Goal: Information Seeking & Learning: Learn about a topic

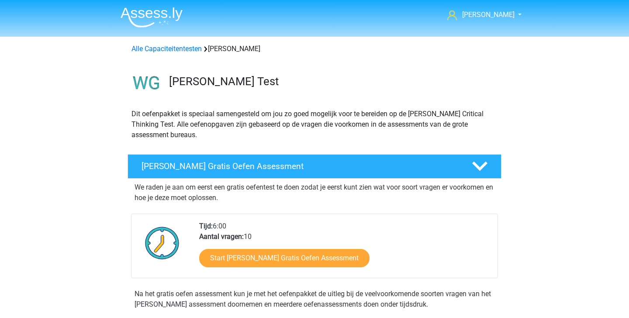
click at [161, 4] on li at bounding box center [148, 15] width 69 height 24
click at [156, 11] on img at bounding box center [152, 17] width 62 height 21
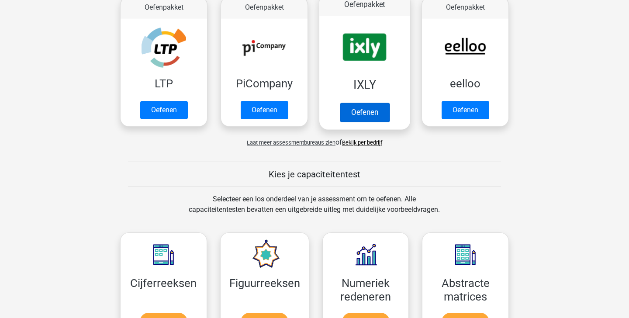
scroll to position [130, 0]
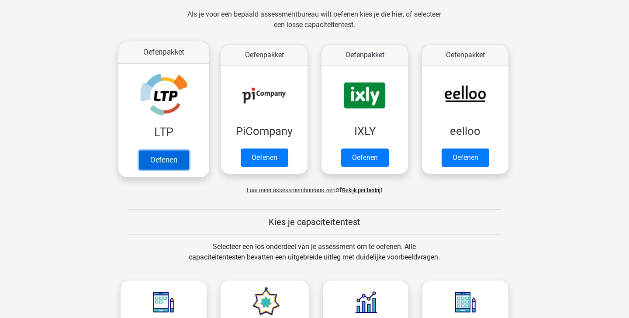
click at [155, 156] on link "Oefenen" at bounding box center [164, 159] width 50 height 19
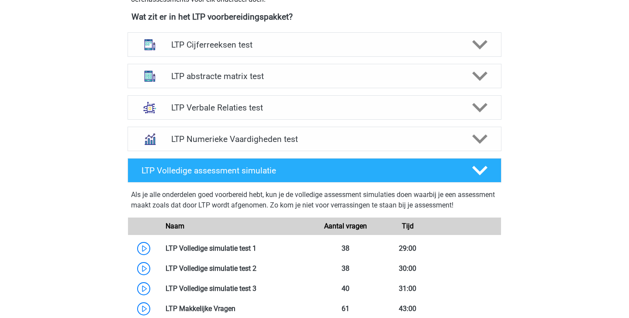
scroll to position [312, 0]
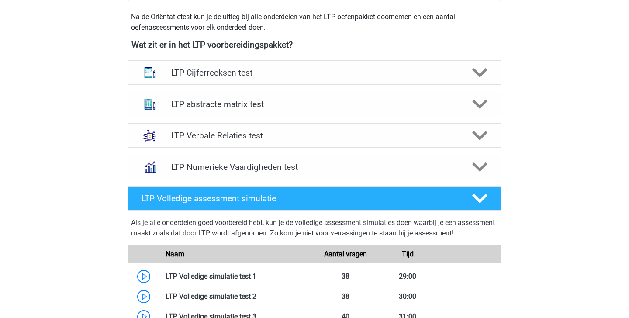
click at [484, 76] on icon at bounding box center [479, 72] width 15 height 15
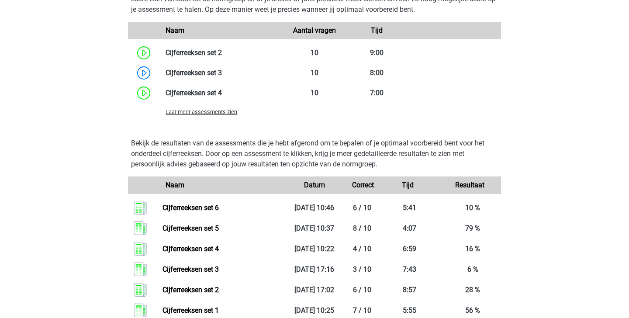
scroll to position [705, 0]
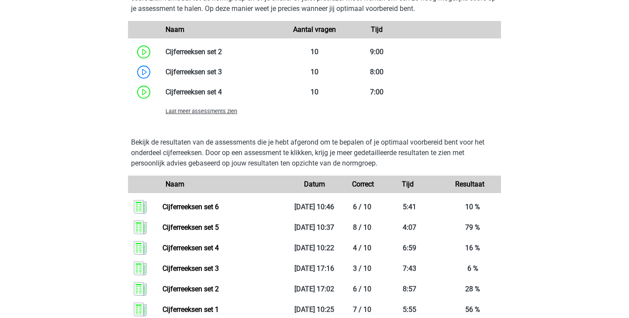
click at [224, 114] on span "Laat meer assessments zien" at bounding box center [202, 111] width 72 height 7
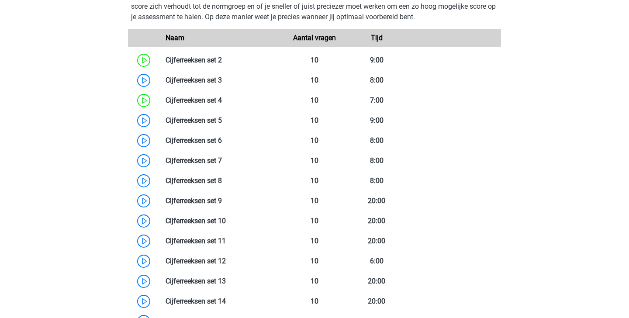
scroll to position [696, 0]
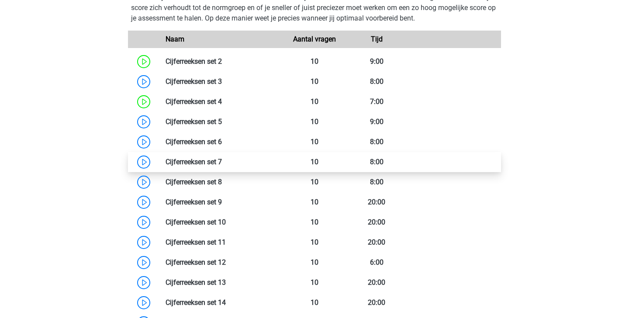
click at [222, 162] on link at bounding box center [222, 162] width 0 height 8
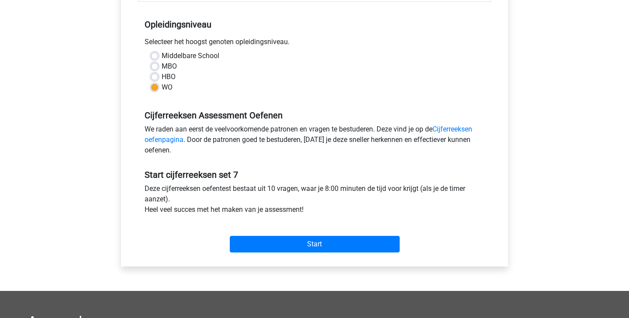
scroll to position [180, 0]
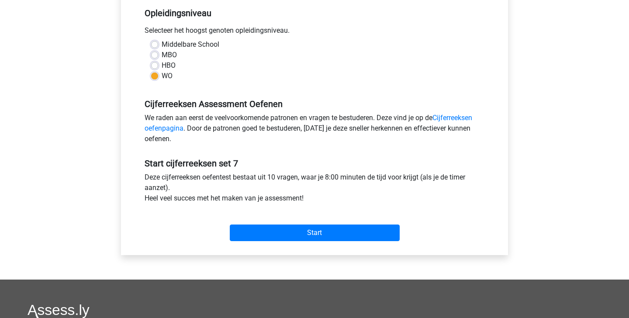
click at [295, 212] on div "Start" at bounding box center [314, 226] width 353 height 31
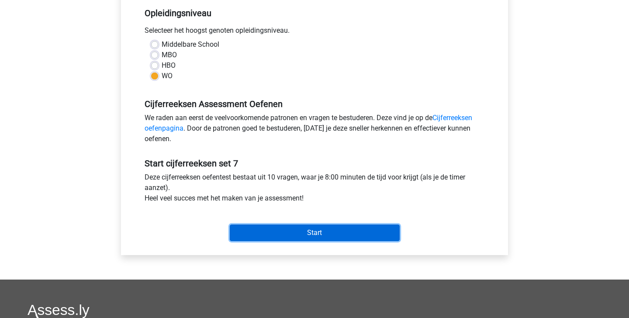
click at [297, 233] on input "Start" at bounding box center [315, 233] width 170 height 17
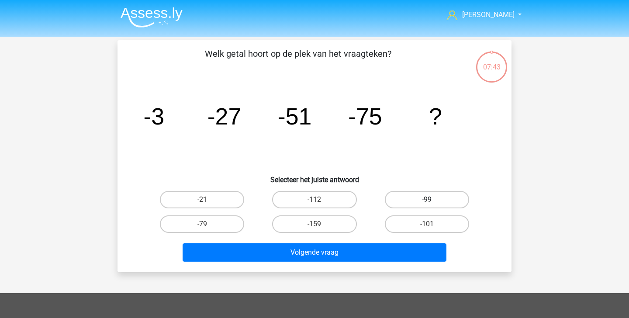
click at [430, 207] on label "-99" at bounding box center [427, 199] width 84 height 17
click at [430, 205] on input "-99" at bounding box center [430, 203] width 6 height 6
radio input "true"
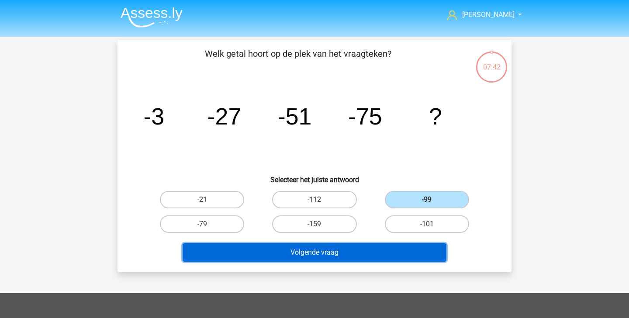
click at [378, 259] on button "Volgende vraag" at bounding box center [315, 252] width 264 height 18
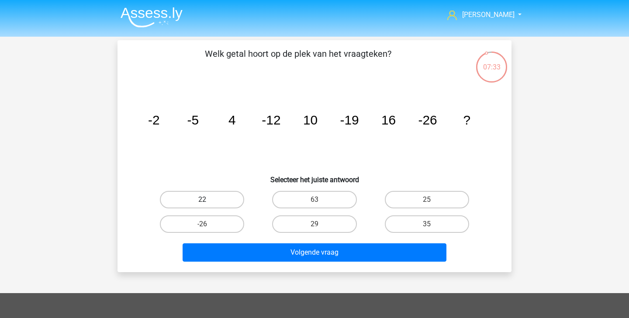
click at [194, 201] on label "22" at bounding box center [202, 199] width 84 height 17
click at [202, 201] on input "22" at bounding box center [205, 203] width 6 height 6
radio input "true"
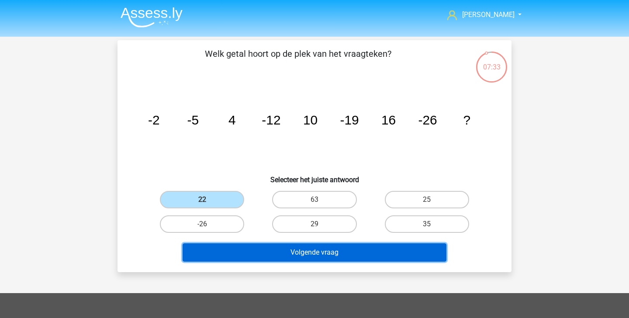
click at [288, 258] on button "Volgende vraag" at bounding box center [315, 252] width 264 height 18
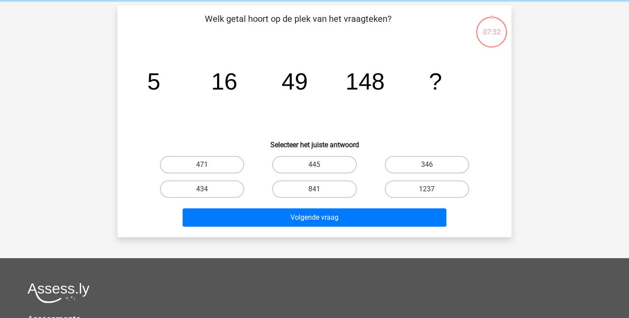
scroll to position [40, 0]
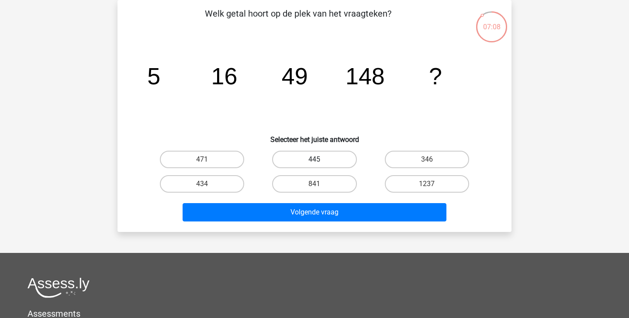
click at [328, 160] on label "445" at bounding box center [314, 159] width 84 height 17
click at [320, 160] on input "445" at bounding box center [318, 162] width 6 height 6
radio input "true"
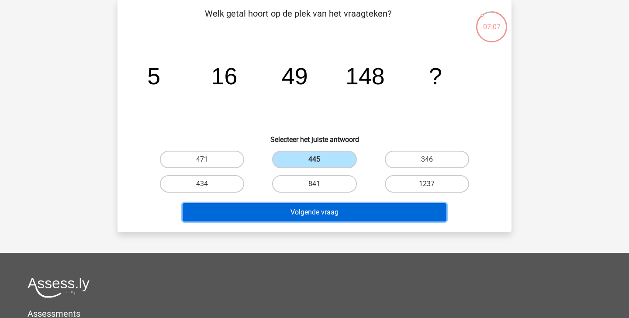
click at [340, 207] on button "Volgende vraag" at bounding box center [315, 212] width 264 height 18
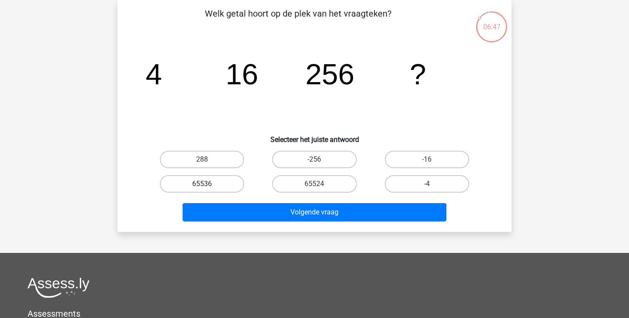
click at [223, 184] on label "65536" at bounding box center [202, 183] width 84 height 17
click at [208, 184] on input "65536" at bounding box center [205, 187] width 6 height 6
radio input "true"
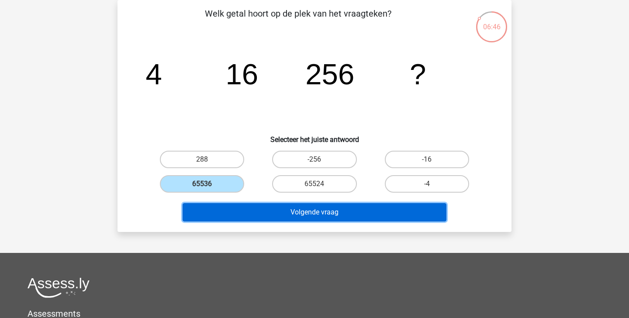
click at [259, 209] on button "Volgende vraag" at bounding box center [315, 212] width 264 height 18
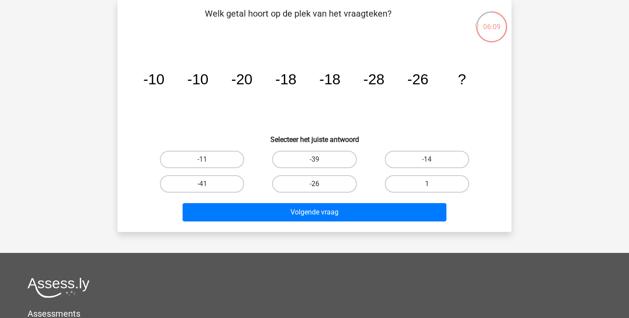
click at [310, 182] on label "-26" at bounding box center [314, 183] width 84 height 17
click at [315, 184] on input "-26" at bounding box center [318, 187] width 6 height 6
radio input "true"
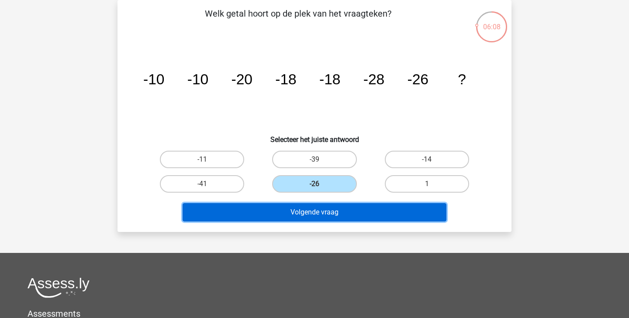
click at [311, 213] on button "Volgende vraag" at bounding box center [315, 212] width 264 height 18
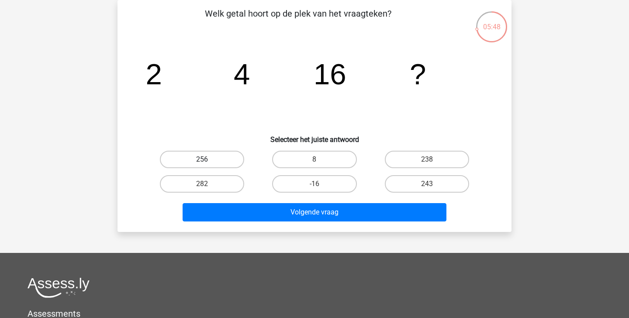
click at [209, 160] on label "256" at bounding box center [202, 159] width 84 height 17
click at [208, 160] on input "256" at bounding box center [205, 162] width 6 height 6
radio input "true"
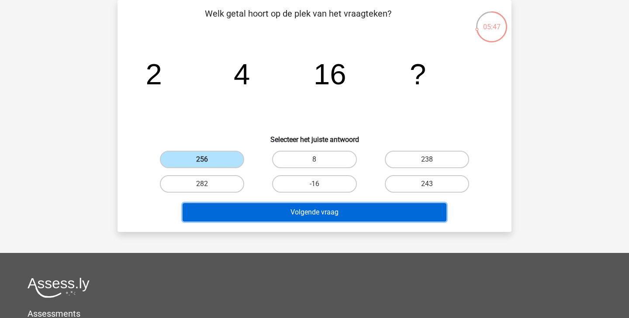
click at [242, 209] on button "Volgende vraag" at bounding box center [315, 212] width 264 height 18
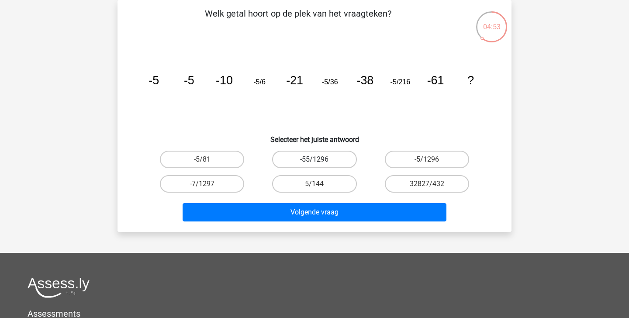
click at [351, 158] on label "-55/1296" at bounding box center [314, 159] width 84 height 17
click at [320, 159] on input "-55/1296" at bounding box center [318, 162] width 6 height 6
radio input "true"
click at [417, 157] on label "-5/1296" at bounding box center [427, 159] width 84 height 17
click at [427, 159] on input "-5/1296" at bounding box center [430, 162] width 6 height 6
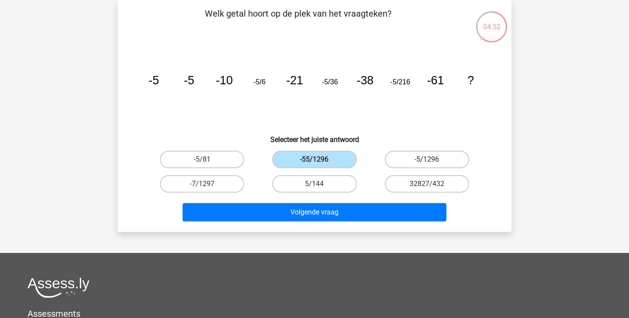
radio input "true"
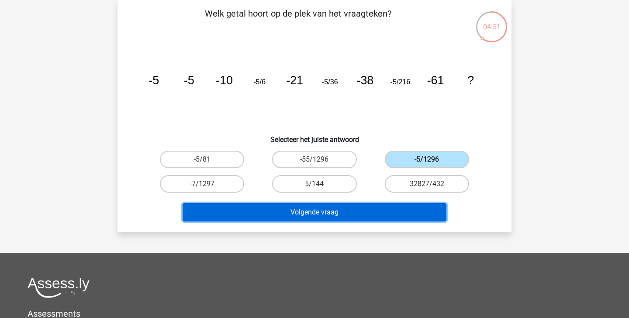
click at [384, 216] on button "Volgende vraag" at bounding box center [315, 212] width 264 height 18
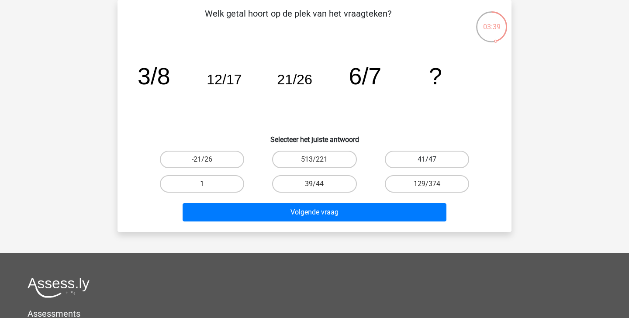
click at [417, 159] on label "41/47" at bounding box center [427, 159] width 84 height 17
click at [427, 159] on input "41/47" at bounding box center [430, 162] width 6 height 6
radio input "true"
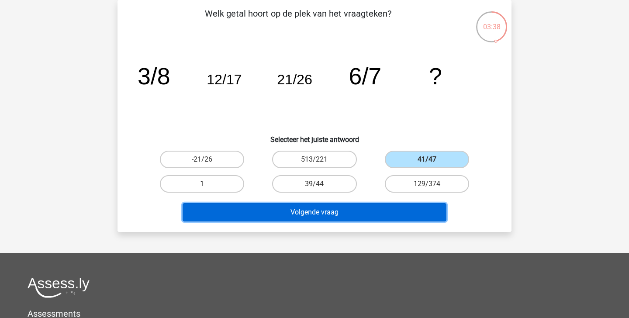
click at [404, 209] on button "Volgende vraag" at bounding box center [315, 212] width 264 height 18
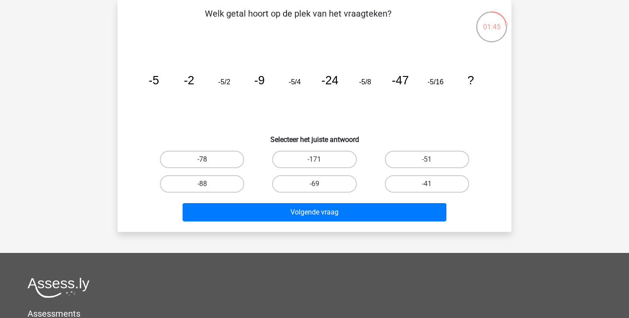
click at [218, 159] on label "-78" at bounding box center [202, 159] width 84 height 17
click at [208, 159] on input "-78" at bounding box center [205, 162] width 6 height 6
radio input "true"
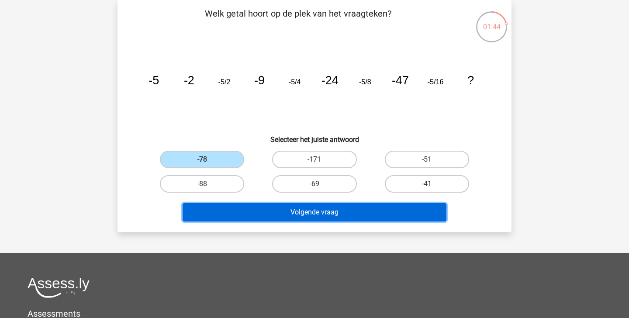
click at [287, 209] on button "Volgende vraag" at bounding box center [315, 212] width 264 height 18
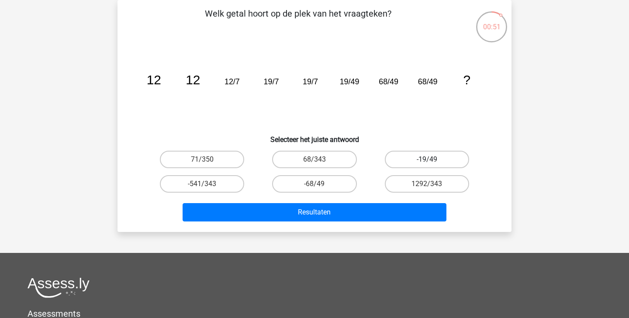
click at [423, 158] on label "-19/49" at bounding box center [427, 159] width 84 height 17
click at [427, 159] on input "-19/49" at bounding box center [430, 162] width 6 height 6
radio input "true"
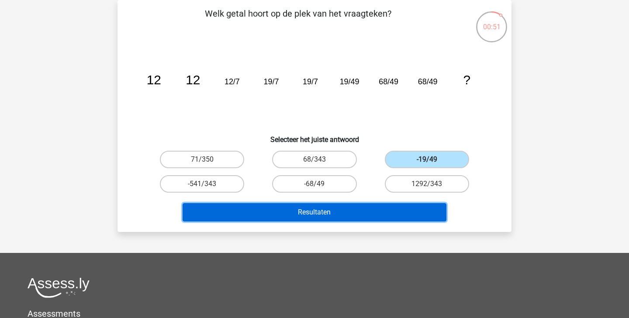
click at [398, 213] on button "Resultaten" at bounding box center [315, 212] width 264 height 18
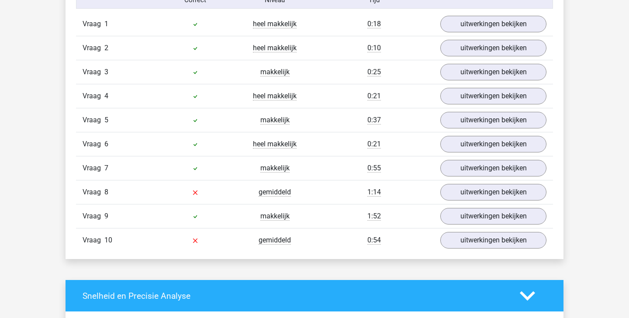
scroll to position [567, 0]
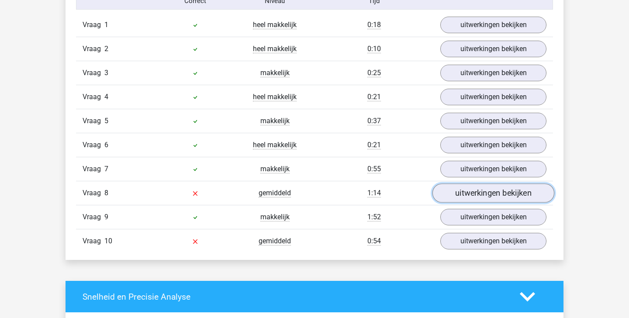
click at [472, 194] on link "uitwerkingen bekijken" at bounding box center [493, 192] width 122 height 19
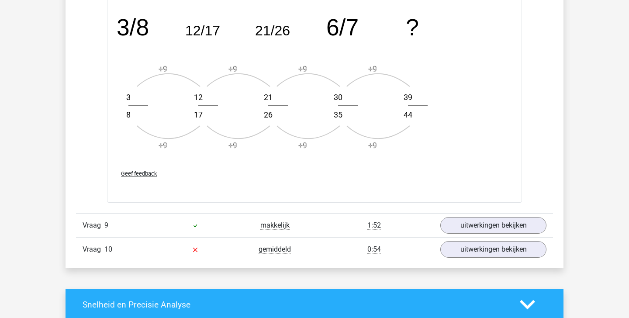
scroll to position [1084, 0]
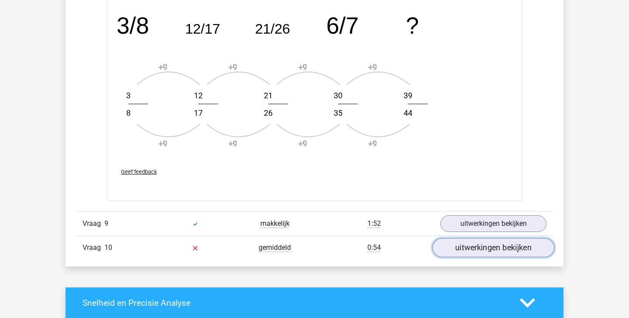
click at [469, 242] on link "uitwerkingen bekijken" at bounding box center [493, 247] width 122 height 19
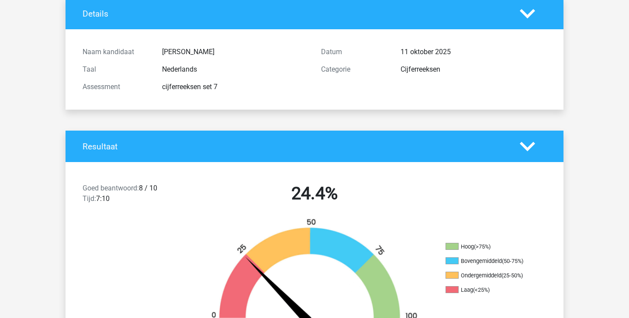
scroll to position [0, 0]
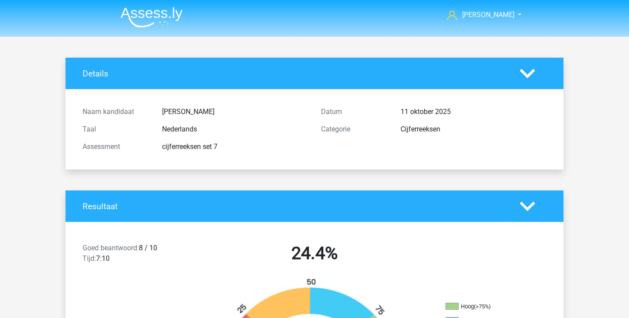
click at [149, 17] on img at bounding box center [152, 17] width 62 height 21
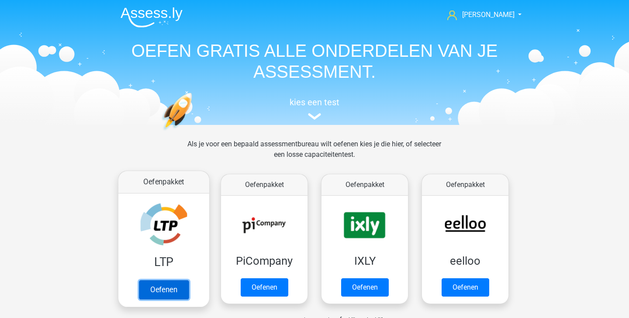
click at [176, 297] on link "Oefenen" at bounding box center [164, 289] width 50 height 19
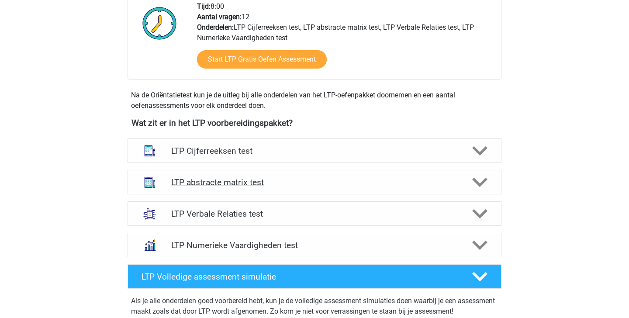
scroll to position [240, 0]
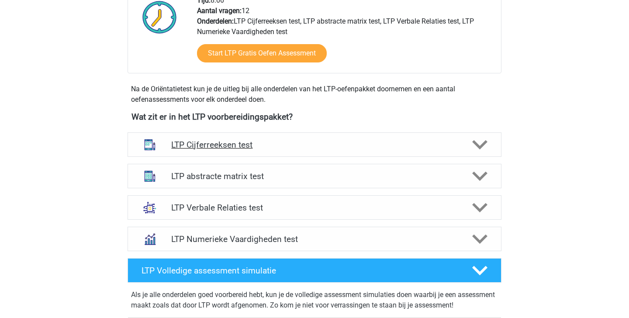
click at [473, 147] on icon at bounding box center [479, 144] width 15 height 15
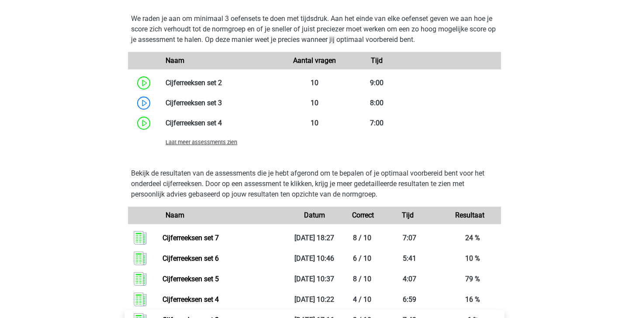
scroll to position [673, 0]
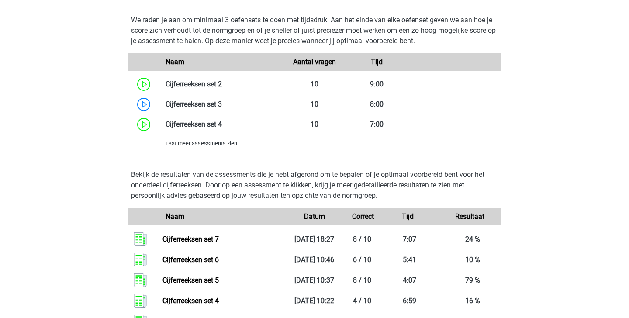
click at [207, 145] on span "Laat meer assessments zien" at bounding box center [202, 143] width 72 height 7
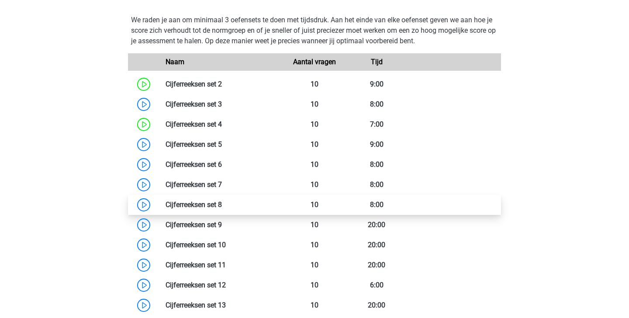
click at [222, 208] on link at bounding box center [222, 204] width 0 height 8
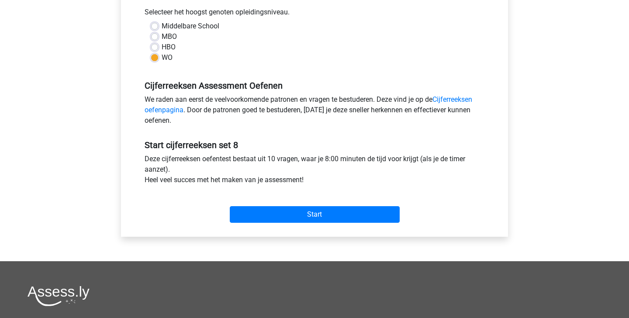
scroll to position [197, 0]
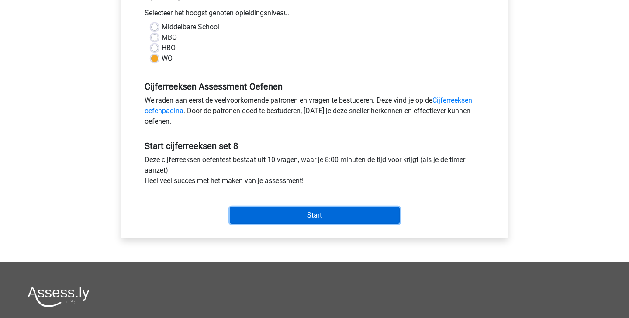
click at [302, 216] on input "Start" at bounding box center [315, 215] width 170 height 17
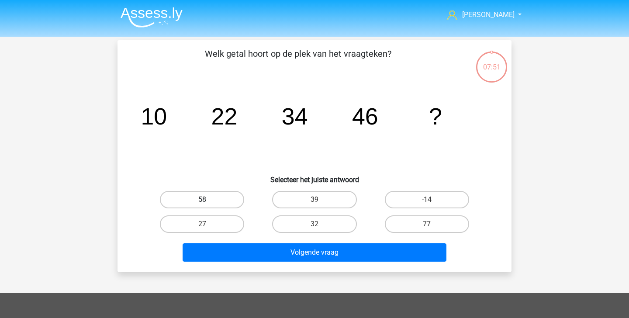
click at [233, 196] on label "58" at bounding box center [202, 199] width 84 height 17
click at [208, 200] on input "58" at bounding box center [205, 203] width 6 height 6
radio input "true"
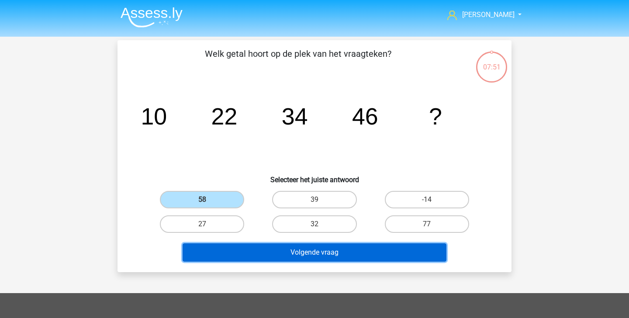
click at [258, 252] on button "Volgende vraag" at bounding box center [315, 252] width 264 height 18
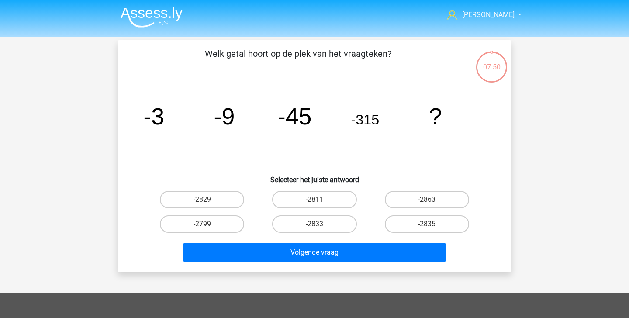
scroll to position [40, 0]
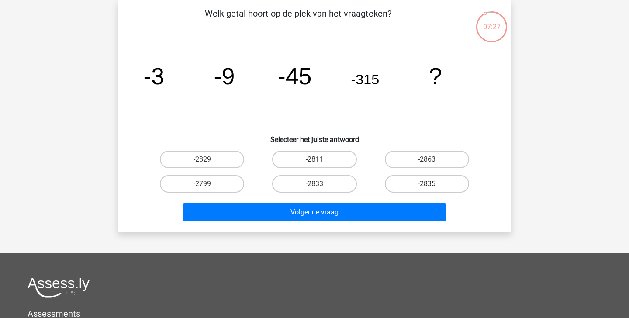
click at [415, 187] on label "-2835" at bounding box center [427, 183] width 84 height 17
click at [427, 187] on input "-2835" at bounding box center [430, 187] width 6 height 6
radio input "true"
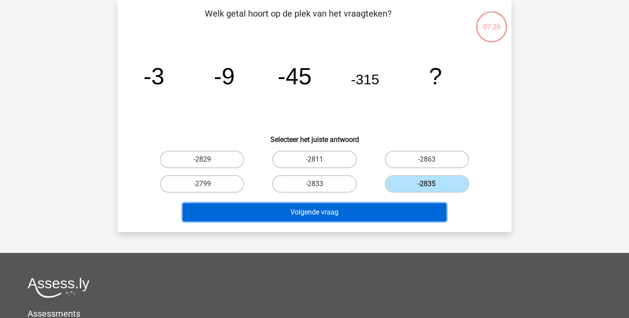
click at [398, 214] on button "Volgende vraag" at bounding box center [315, 212] width 264 height 18
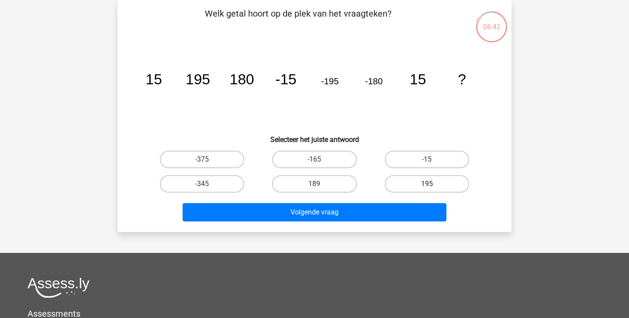
click at [413, 184] on label "195" at bounding box center [427, 183] width 84 height 17
click at [427, 184] on input "195" at bounding box center [430, 187] width 6 height 6
radio input "true"
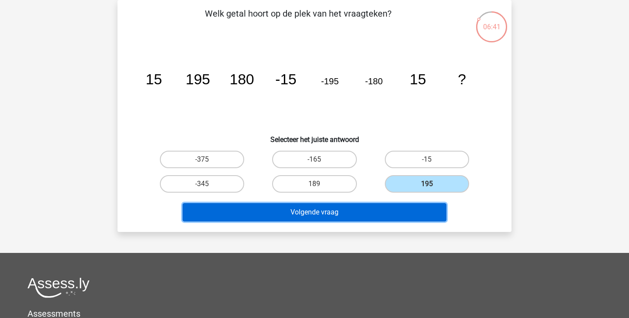
click at [385, 210] on button "Volgende vraag" at bounding box center [315, 212] width 264 height 18
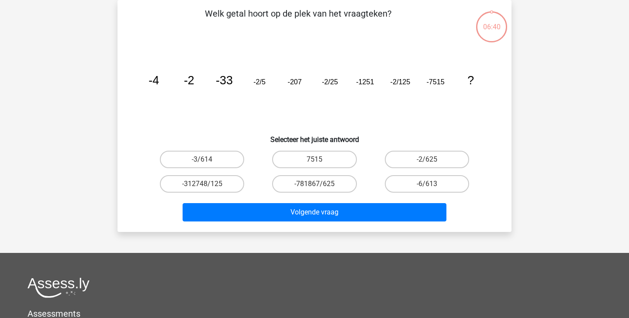
click at [173, 121] on icon "image/svg+xml -4 -2 -33 -2/5 -207 -2/25 -1251 -2/125 -7515 ?" at bounding box center [314, 84] width 352 height 88
click at [413, 157] on label "-2/625" at bounding box center [427, 159] width 84 height 17
click at [427, 159] on input "-2/625" at bounding box center [430, 162] width 6 height 6
radio input "true"
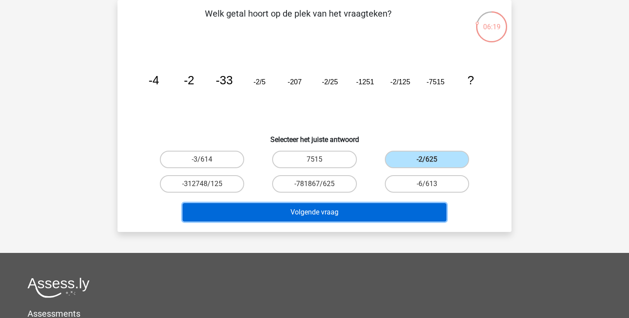
click at [366, 211] on button "Volgende vraag" at bounding box center [315, 212] width 264 height 18
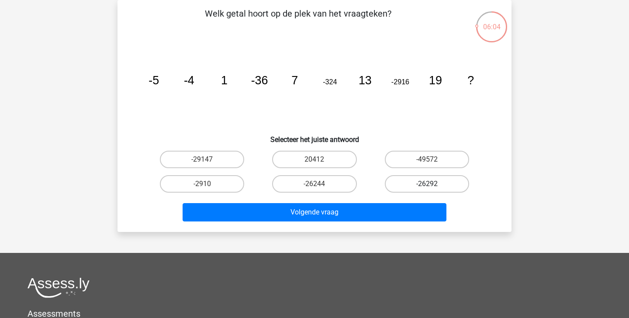
click at [428, 183] on label "-26292" at bounding box center [427, 183] width 84 height 17
click at [428, 184] on input "-26292" at bounding box center [430, 187] width 6 height 6
radio input "true"
click at [345, 187] on label "-26244" at bounding box center [314, 183] width 84 height 17
click at [320, 187] on input "-26244" at bounding box center [318, 187] width 6 height 6
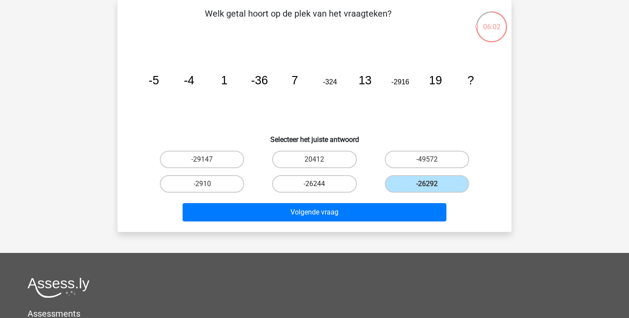
radio input "true"
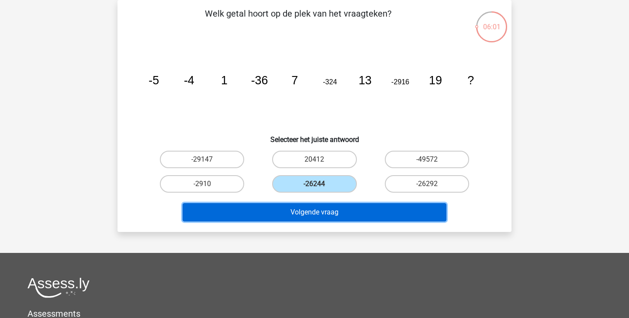
click at [335, 214] on button "Volgende vraag" at bounding box center [315, 212] width 264 height 18
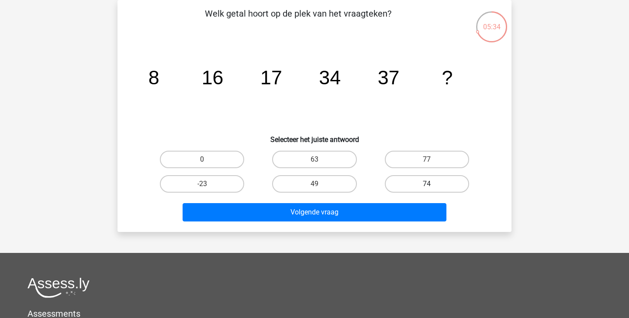
click at [411, 180] on label "74" at bounding box center [427, 183] width 84 height 17
click at [427, 184] on input "74" at bounding box center [430, 187] width 6 height 6
radio input "true"
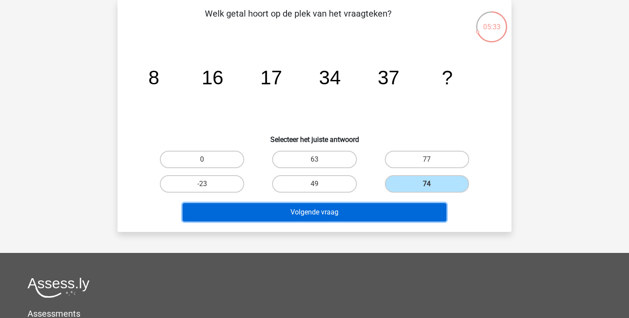
click at [394, 204] on button "Volgende vraag" at bounding box center [315, 212] width 264 height 18
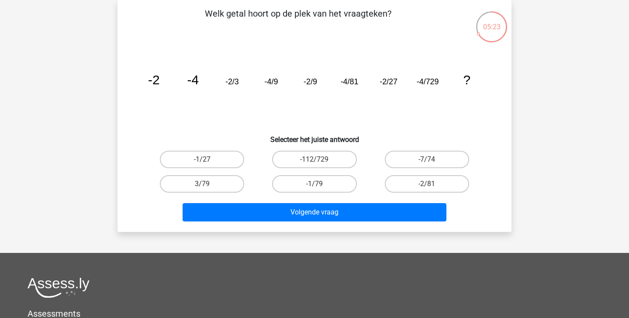
click at [432, 187] on input "-2/81" at bounding box center [430, 187] width 6 height 6
radio input "true"
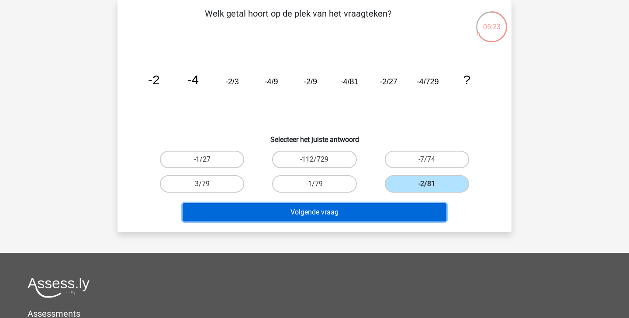
click at [400, 212] on button "Volgende vraag" at bounding box center [315, 212] width 264 height 18
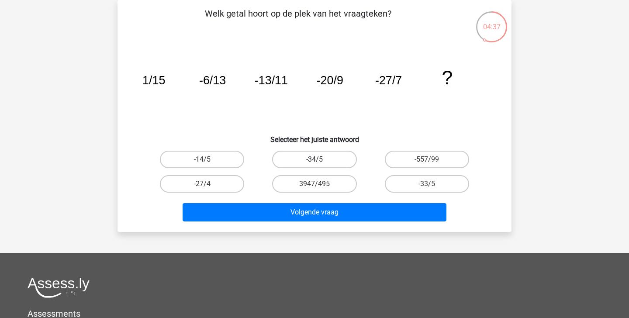
click at [333, 157] on label "-34/5" at bounding box center [314, 159] width 84 height 17
click at [320, 159] on input "-34/5" at bounding box center [318, 162] width 6 height 6
radio input "true"
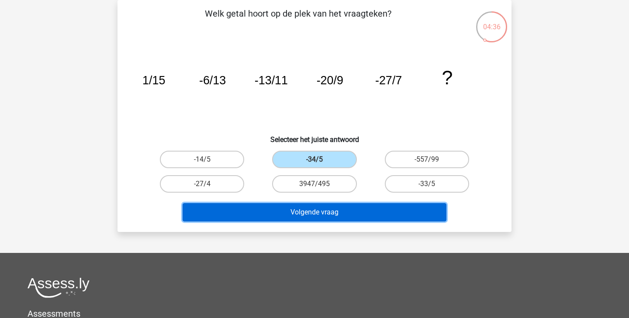
click at [353, 209] on button "Volgende vraag" at bounding box center [315, 212] width 264 height 18
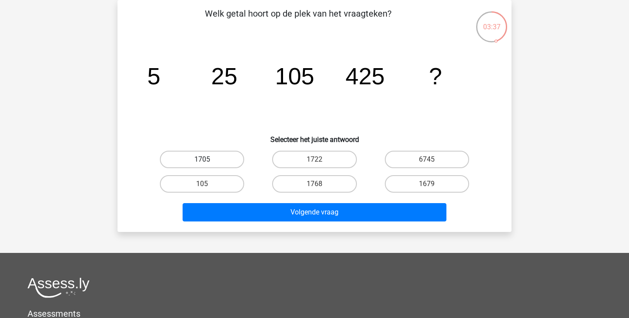
click at [221, 154] on label "1705" at bounding box center [202, 159] width 84 height 17
click at [208, 159] on input "1705" at bounding box center [205, 162] width 6 height 6
radio input "true"
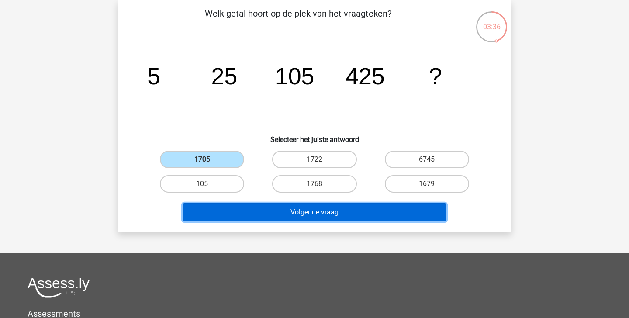
click at [267, 214] on button "Volgende vraag" at bounding box center [315, 212] width 264 height 18
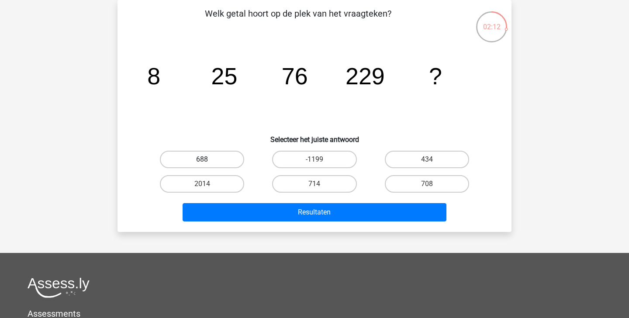
click at [237, 160] on label "688" at bounding box center [202, 159] width 84 height 17
click at [208, 160] on input "688" at bounding box center [205, 162] width 6 height 6
radio input "true"
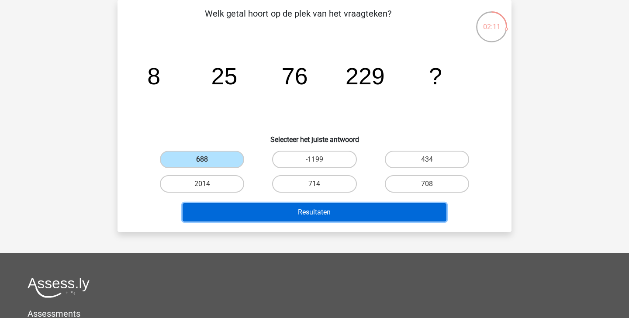
click at [275, 210] on button "Resultaten" at bounding box center [315, 212] width 264 height 18
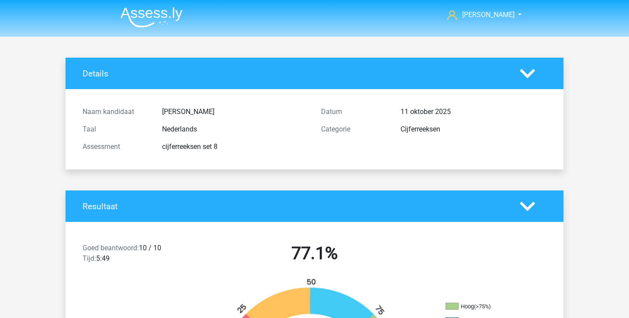
click at [165, 11] on img at bounding box center [152, 17] width 62 height 21
